Goal: Navigation & Orientation: Go to known website

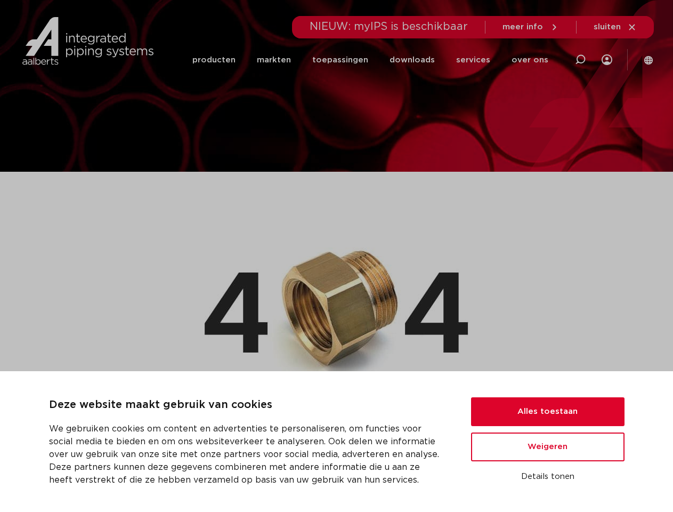
click at [336, 256] on img at bounding box center [337, 306] width 264 height 168
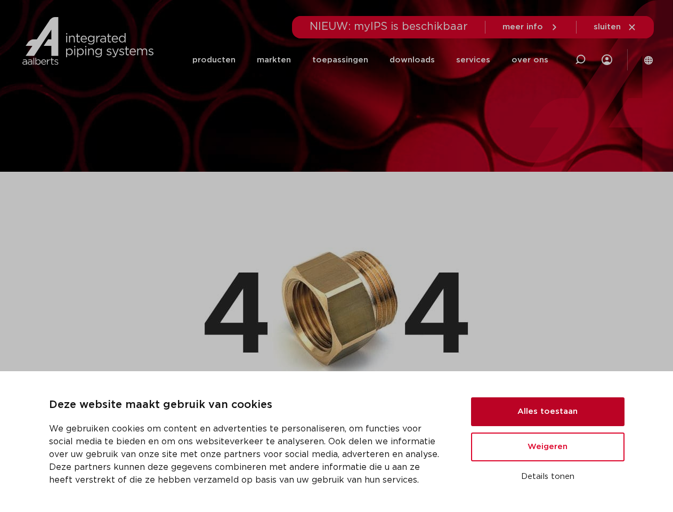
click at [548, 411] on button "Alles toestaan" at bounding box center [547, 411] width 153 height 29
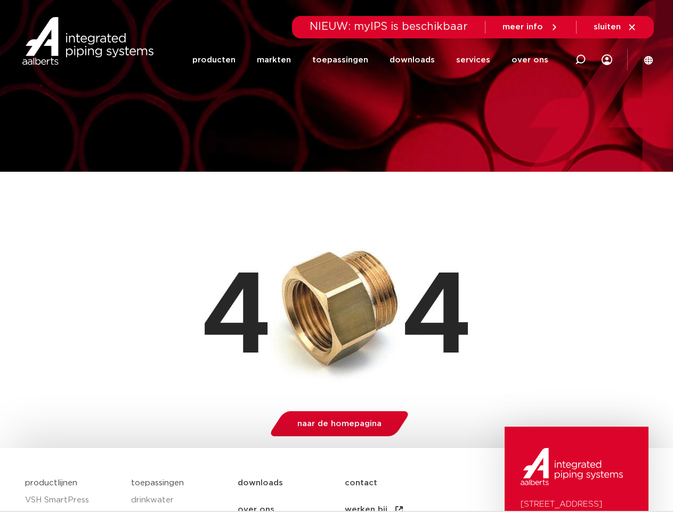
click at [548, 476] on img at bounding box center [572, 466] width 102 height 37
click at [376, 60] on li "toepassingen" at bounding box center [340, 59] width 77 height 41
click at [580, 60] on icon at bounding box center [580, 59] width 13 height 13
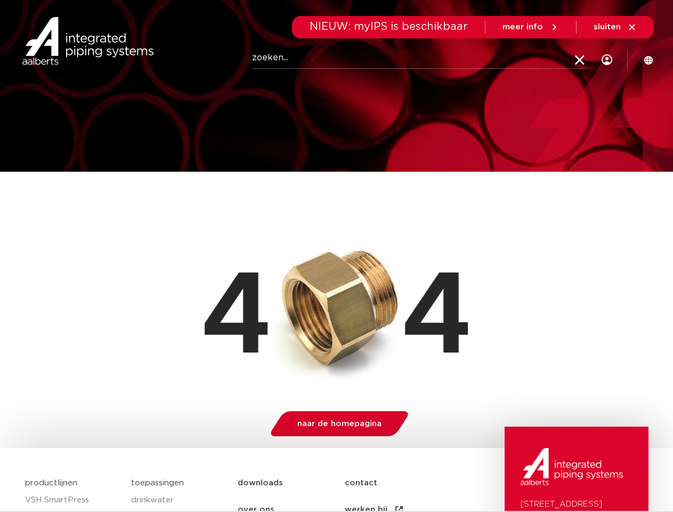
click at [616, 27] on span "sluiten" at bounding box center [607, 27] width 27 height 8
